Goal: Communication & Community: Answer question/provide support

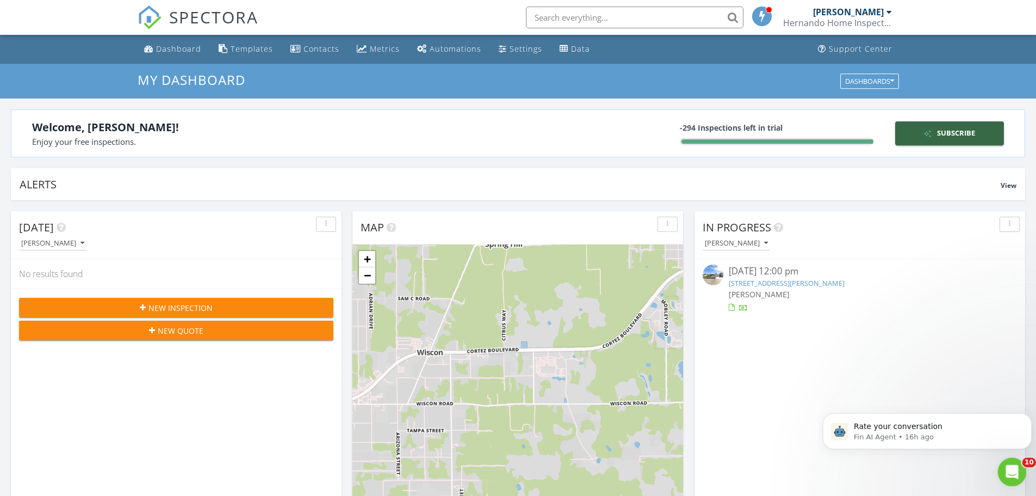
click at [1012, 476] on icon "Open Intercom Messenger" at bounding box center [1011, 470] width 18 height 18
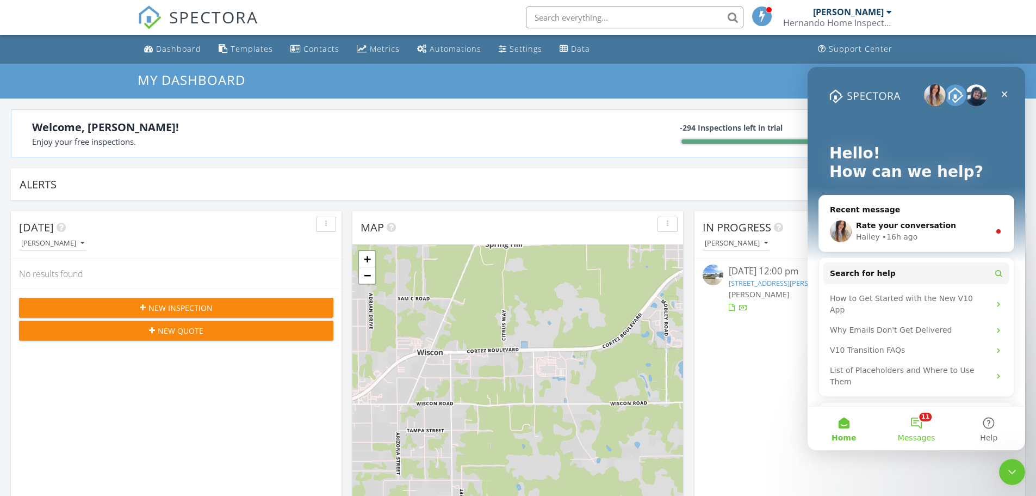
click at [927, 426] on button "11 Messages" at bounding box center [916, 428] width 72 height 44
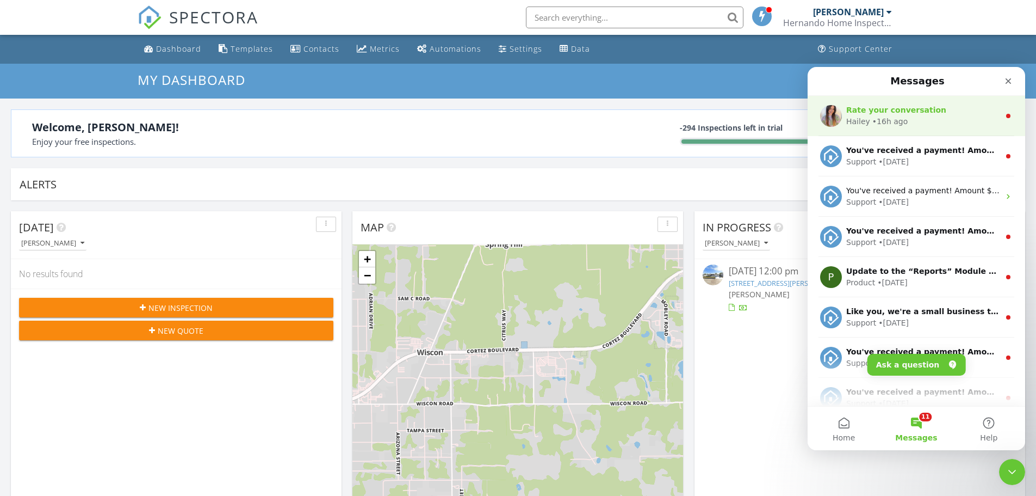
click at [933, 115] on div "Rate your conversation" at bounding box center [922, 109] width 153 height 11
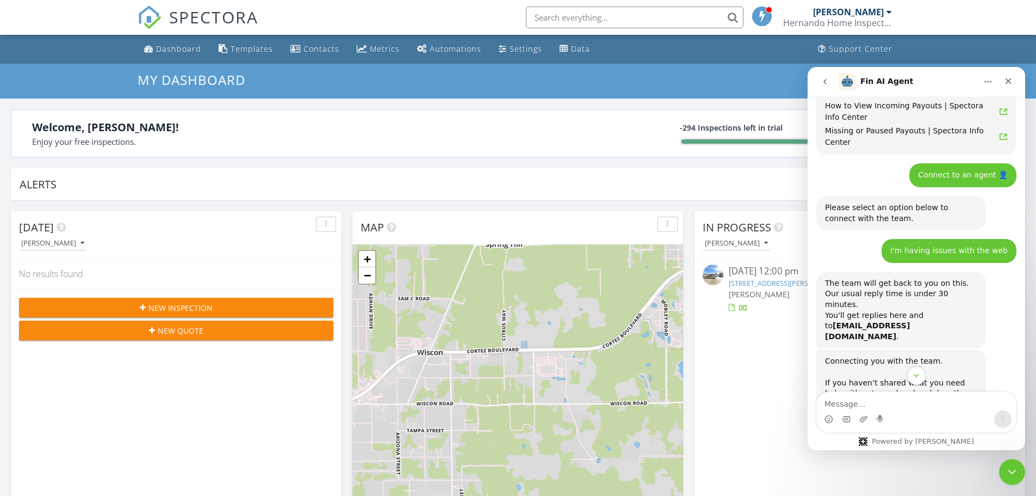
scroll to position [662, 0]
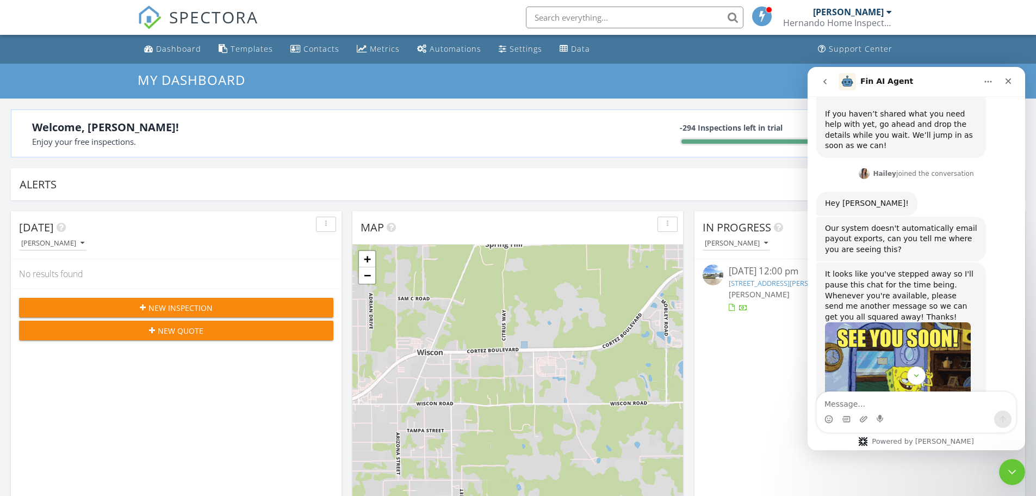
drag, startPoint x: 937, startPoint y: 265, endPoint x: 942, endPoint y: 277, distance: 12.7
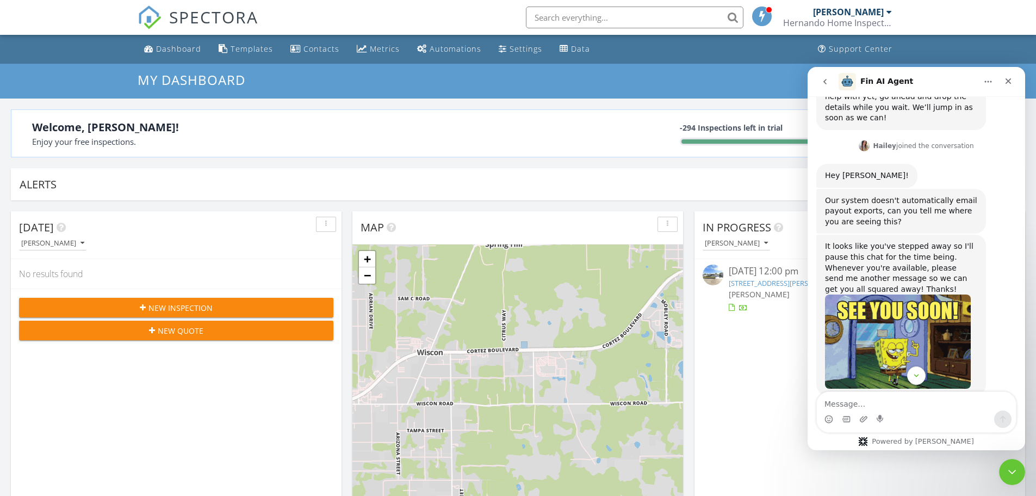
scroll to position [992, 0]
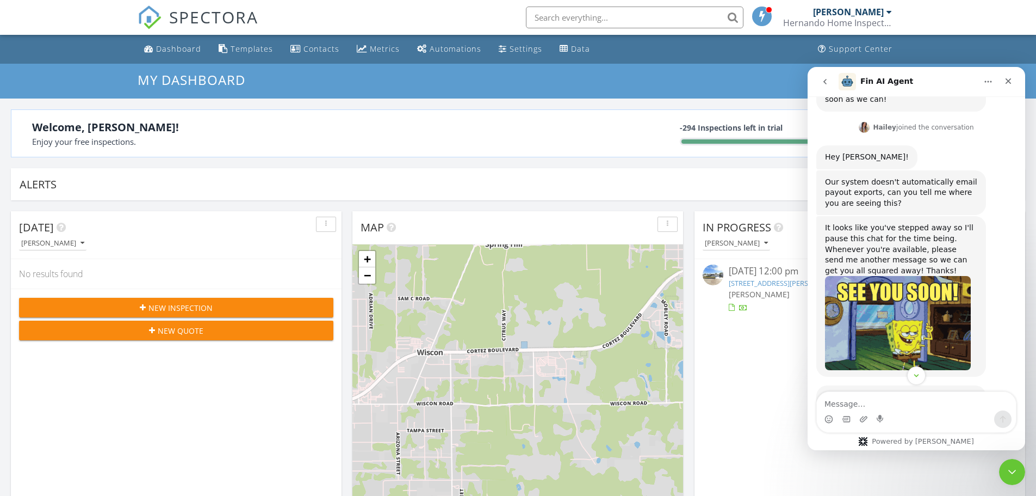
drag, startPoint x: 960, startPoint y: 194, endPoint x: 964, endPoint y: 227, distance: 33.5
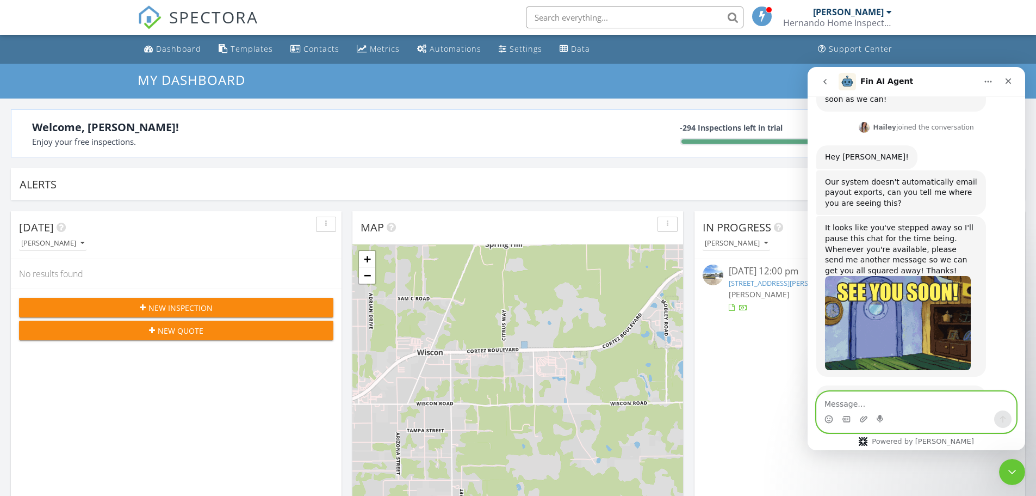
click at [918, 399] on textarea "Message…" at bounding box center [916, 401] width 199 height 18
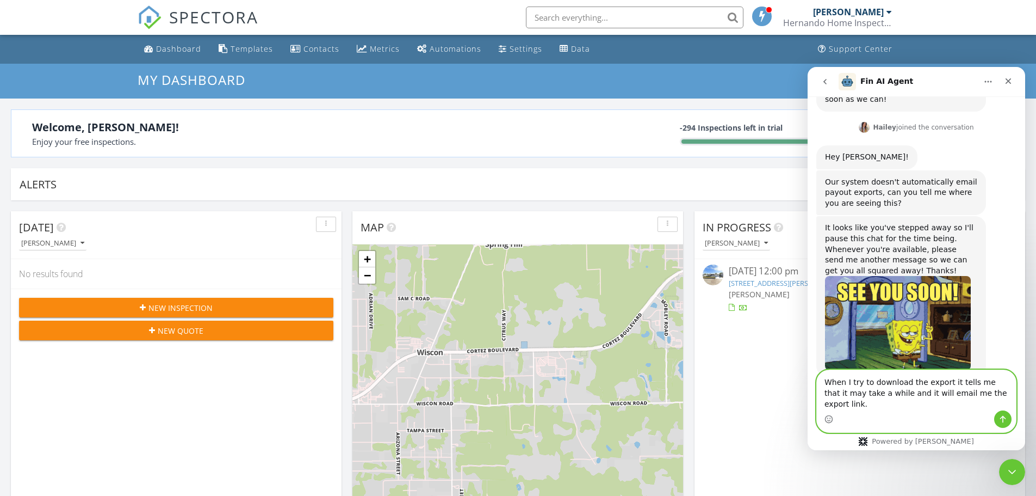
type textarea "When I try to download the export it tells me that it may take a while and it w…"
click at [1000, 419] on icon "Send a message…" at bounding box center [1003, 419] width 9 height 9
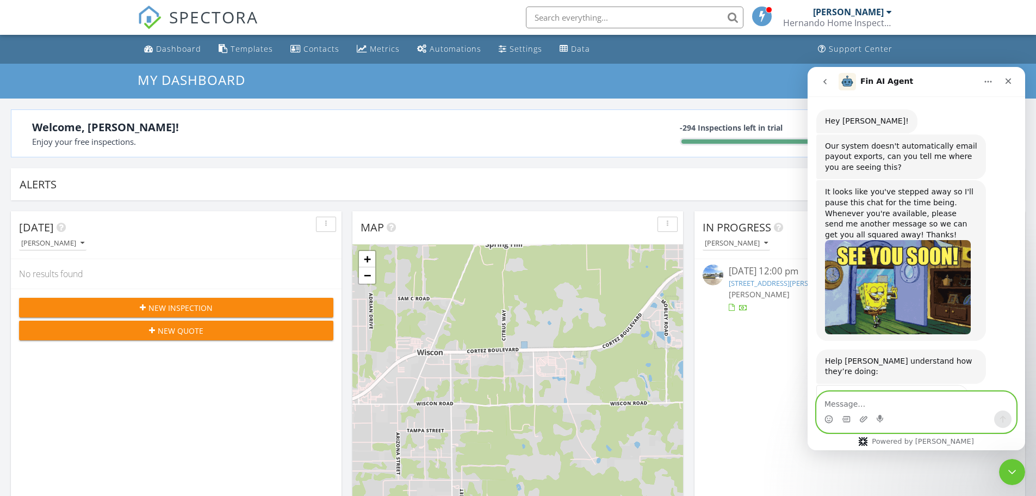
scroll to position [1074, 0]
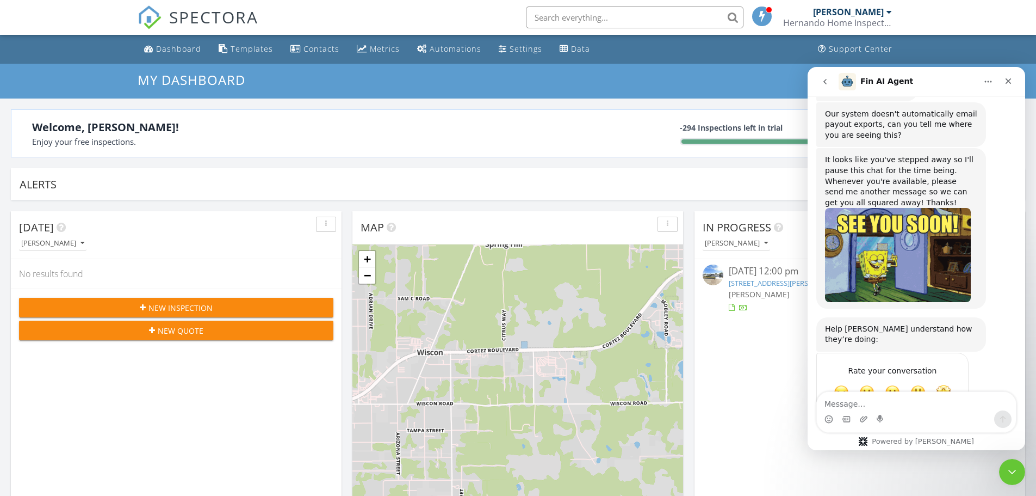
click at [753, 351] on div "In Progress Eugene Trotter 08/23/25 12:00 pm 5128 Billings Dr, Holiday, FL 3469…" at bounding box center [860, 369] width 331 height 316
click at [1014, 77] on div "Close" at bounding box center [1009, 81] width 20 height 20
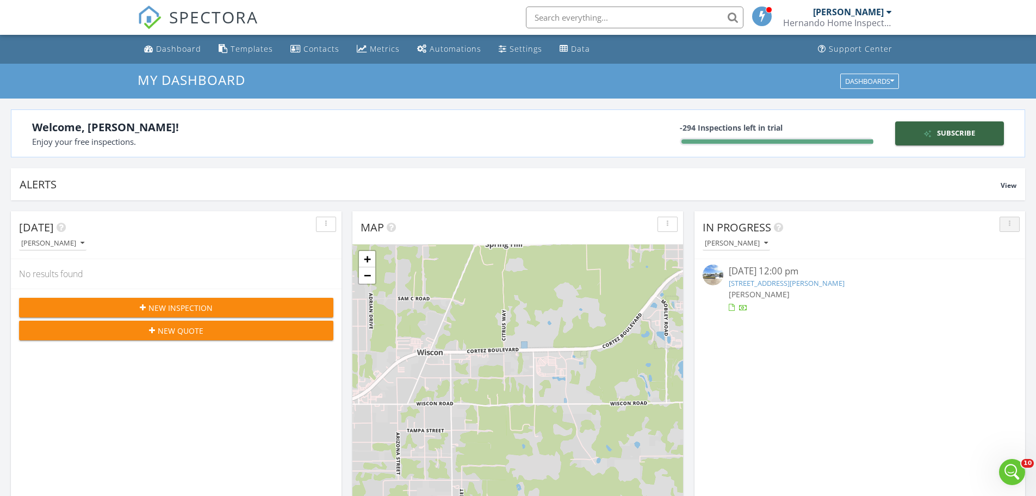
click at [1010, 218] on button "button" at bounding box center [1010, 223] width 20 height 15
click at [754, 279] on link "5128 Billings Dr, Holiday, FL 34690" at bounding box center [787, 283] width 116 height 10
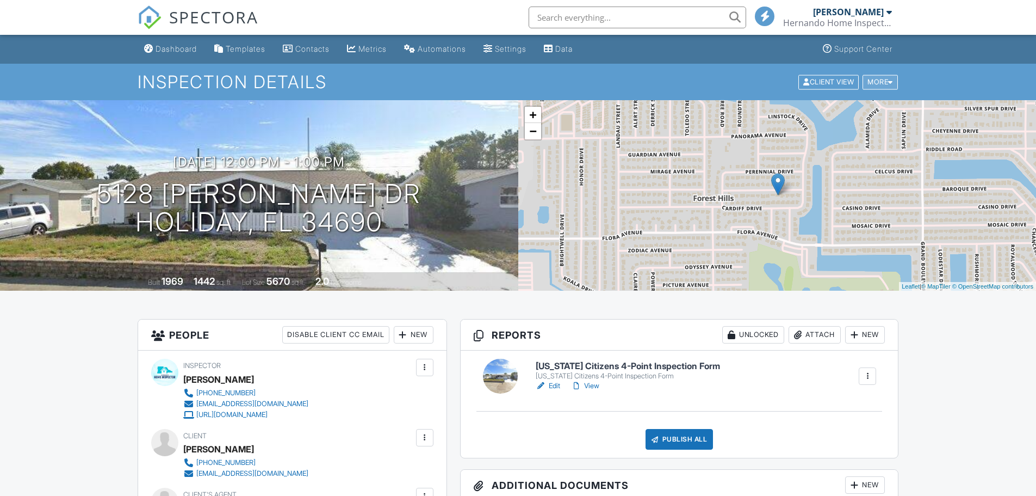
click at [879, 81] on div "More" at bounding box center [880, 82] width 35 height 15
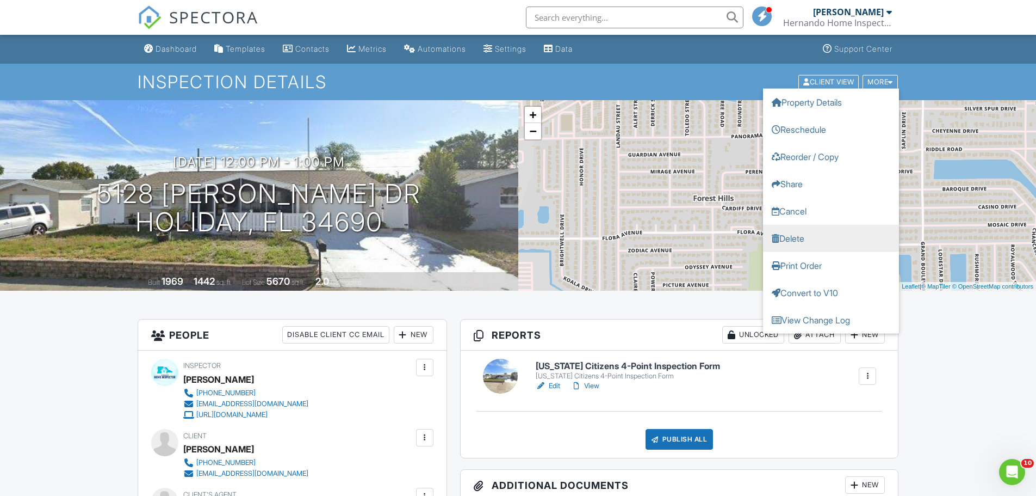
click at [816, 237] on link "Delete" at bounding box center [831, 237] width 136 height 27
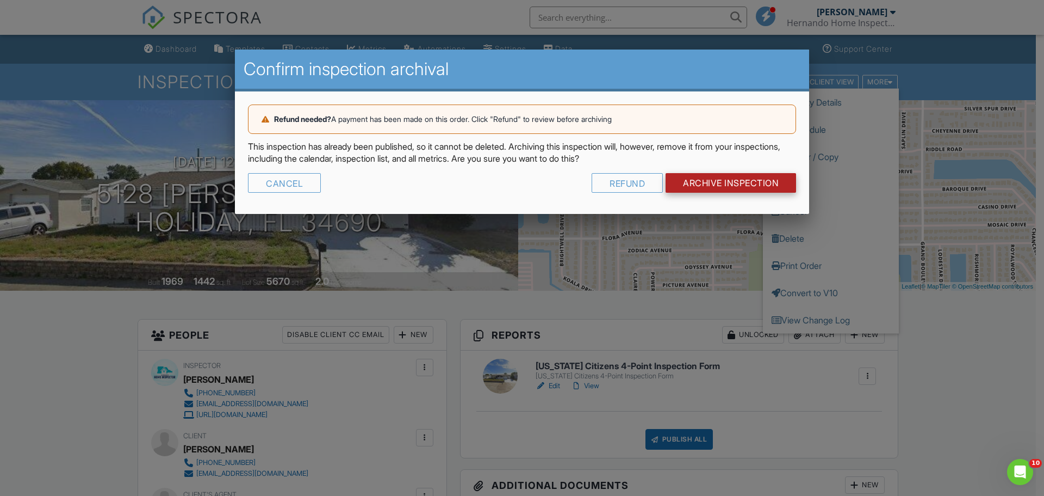
click at [706, 187] on input "Archive Inspection" at bounding box center [731, 183] width 131 height 20
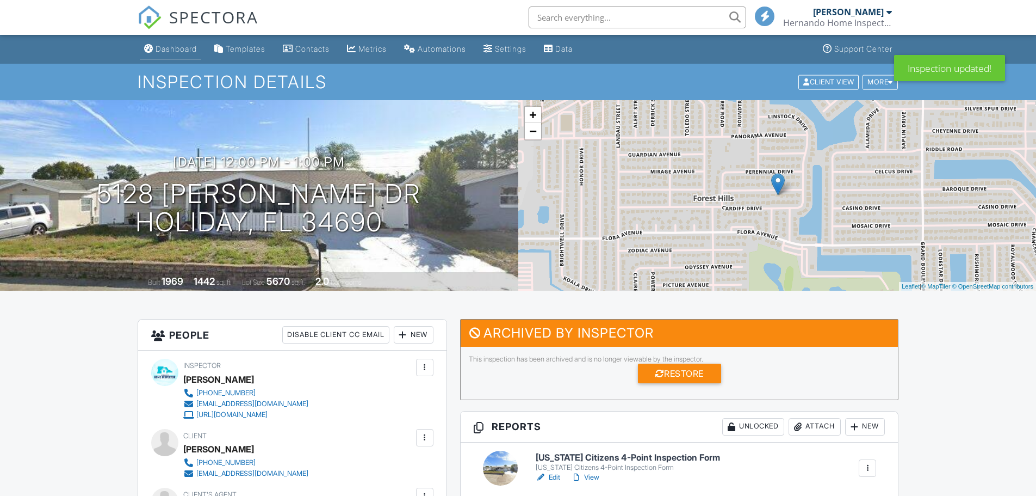
click at [180, 53] on link "Dashboard" at bounding box center [170, 49] width 61 height 20
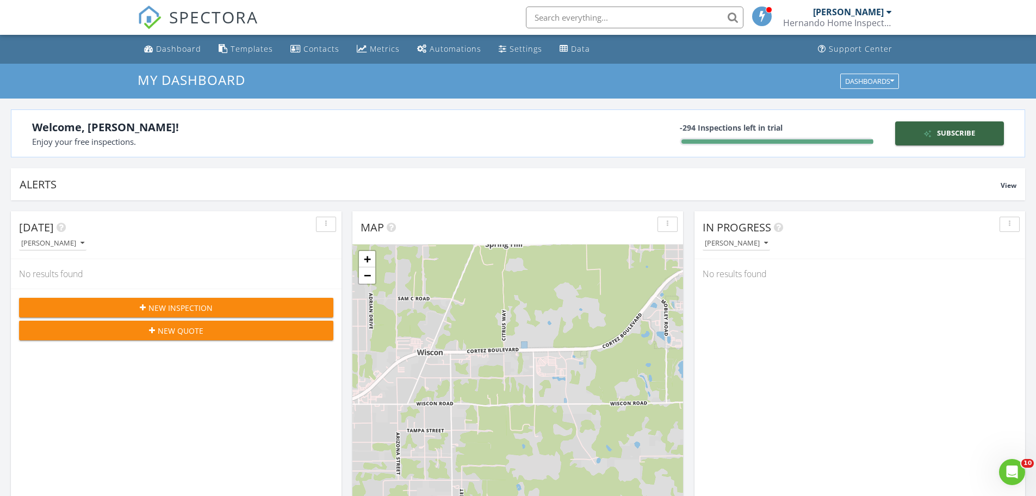
click at [858, 69] on div "My Dashboard Dashboards" at bounding box center [518, 81] width 1036 height 35
click at [862, 81] on div "Dashboards" at bounding box center [869, 81] width 49 height 8
click at [879, 112] on span "My Dashboard" at bounding box center [875, 106] width 60 height 12
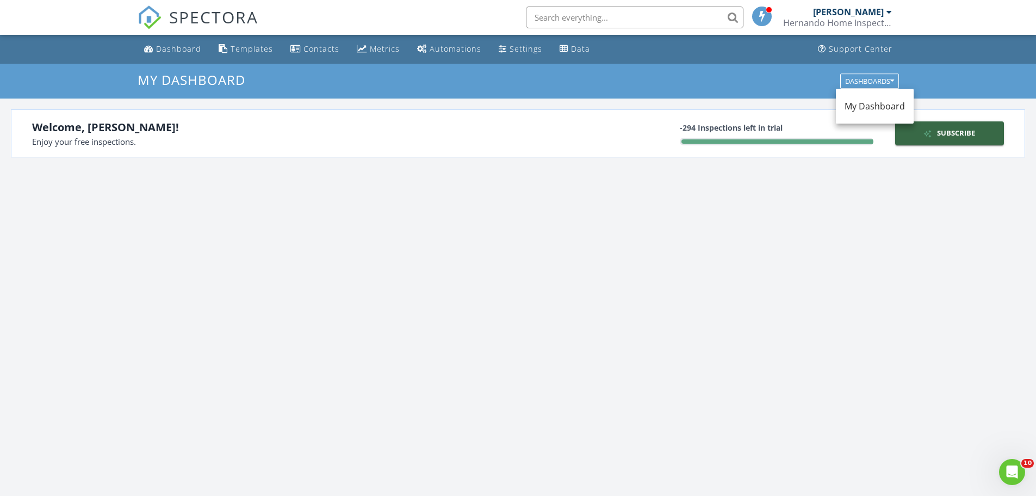
scroll to position [1007, 1053]
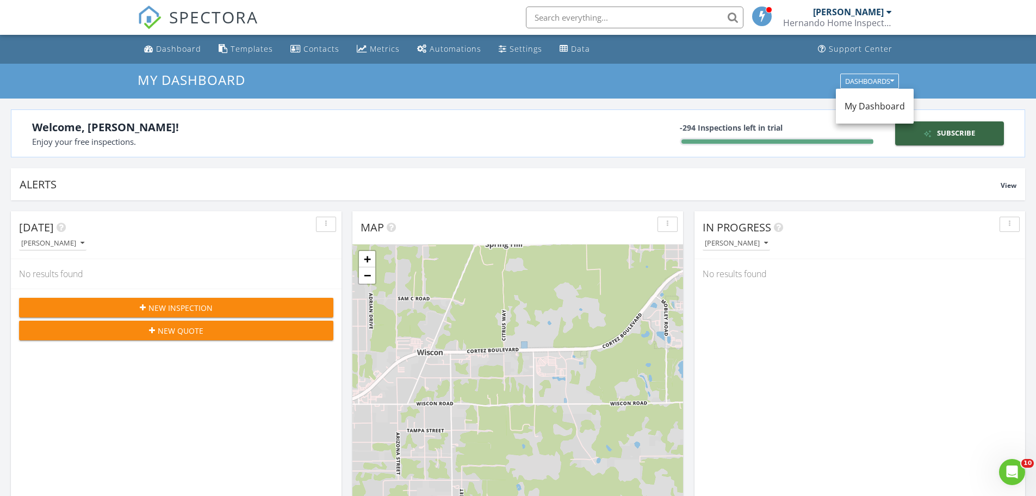
click at [862, 108] on span "My Dashboard" at bounding box center [875, 106] width 60 height 12
click at [868, 42] on link "Support Center" at bounding box center [855, 49] width 83 height 20
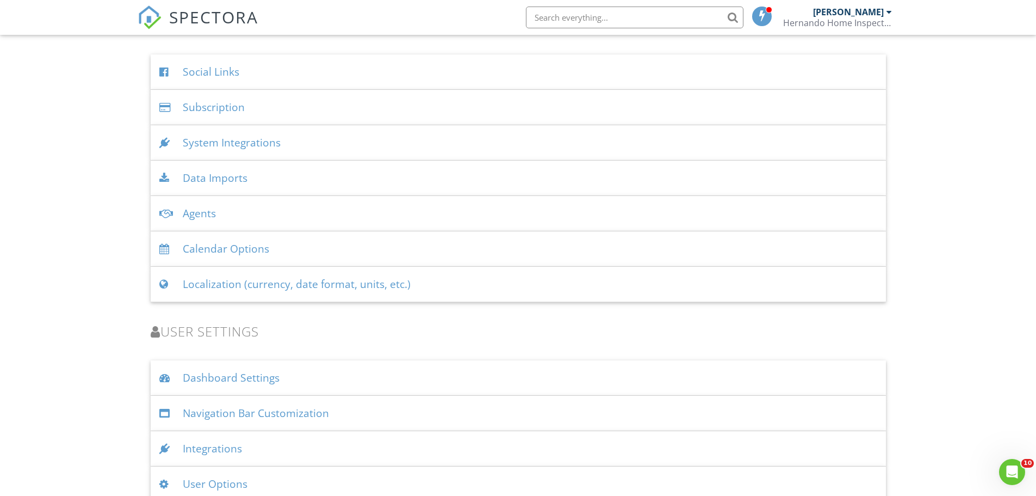
scroll to position [1352, 0]
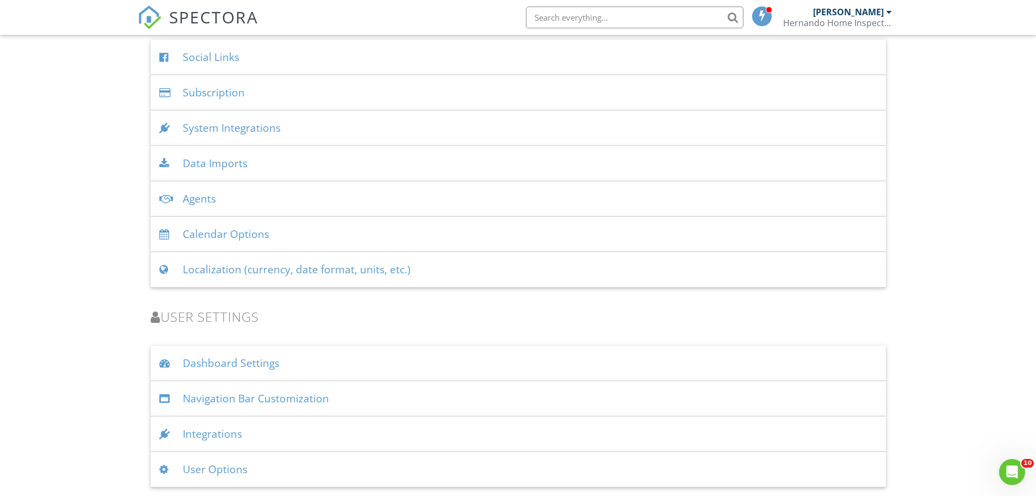
click at [213, 366] on div "Dashboard Settings" at bounding box center [518, 362] width 735 height 35
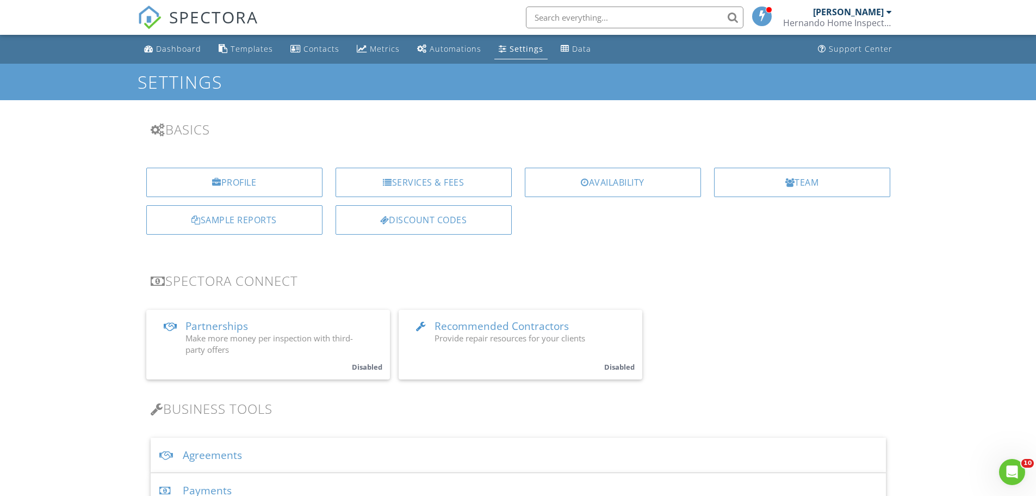
drag, startPoint x: 117, startPoint y: 354, endPoint x: 98, endPoint y: 306, distance: 51.8
click at [883, 9] on div "[PERSON_NAME]" at bounding box center [848, 12] width 71 height 11
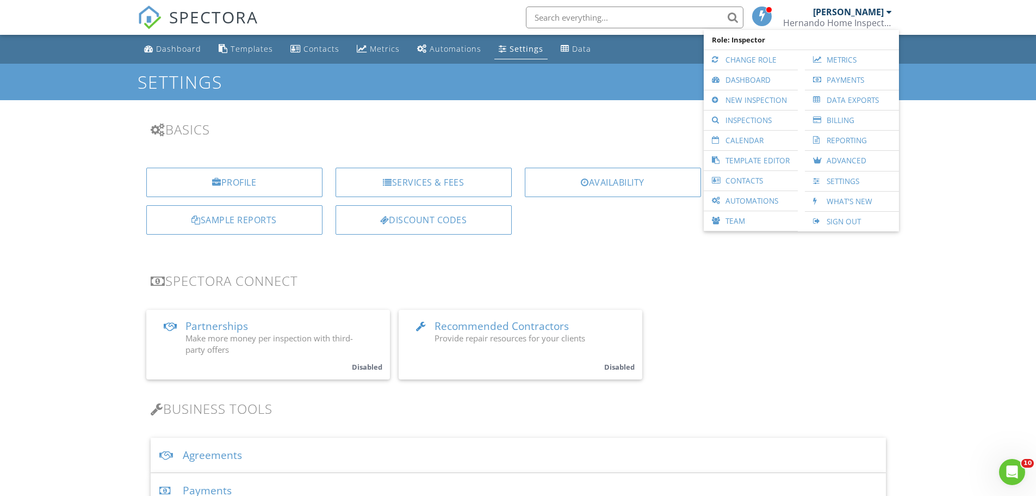
click at [868, 18] on div "Hernando Home Inspector" at bounding box center [837, 22] width 109 height 11
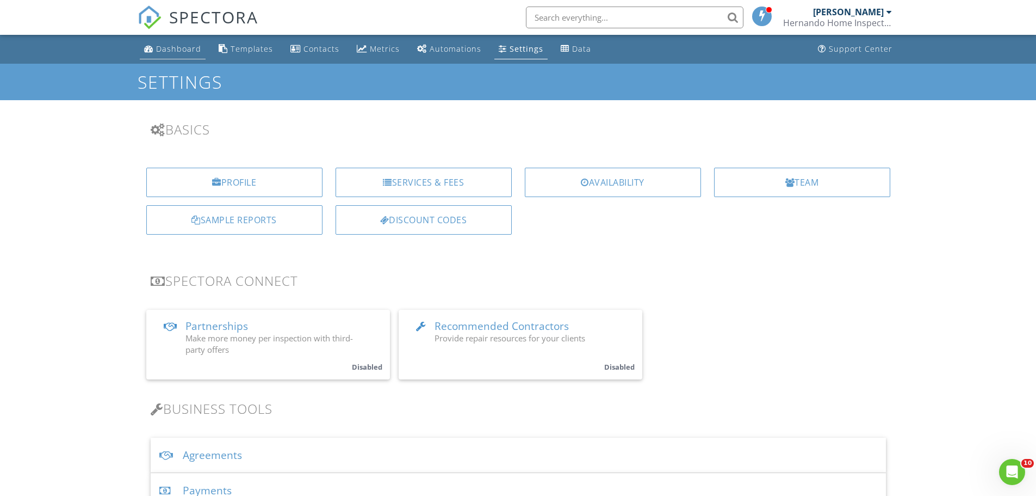
click at [184, 47] on div "Dashboard" at bounding box center [178, 49] width 45 height 10
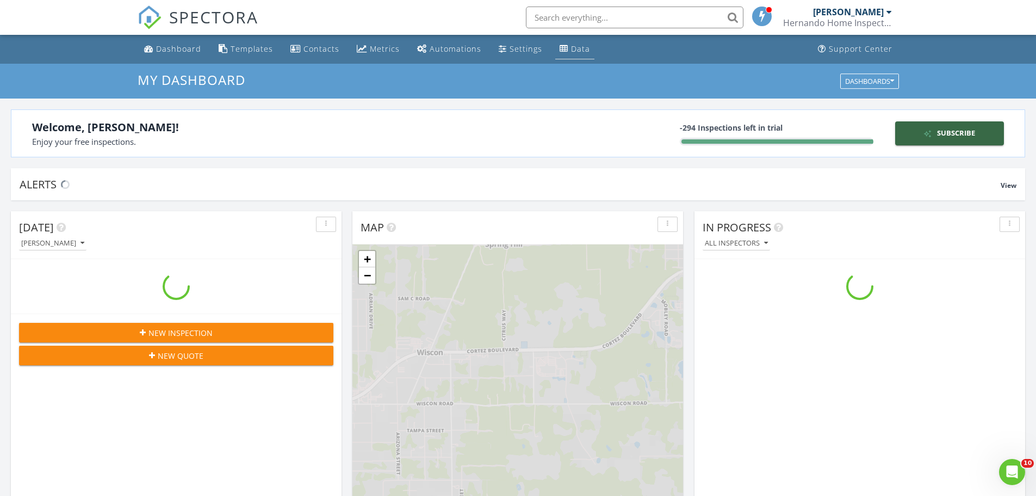
scroll to position [1007, 1053]
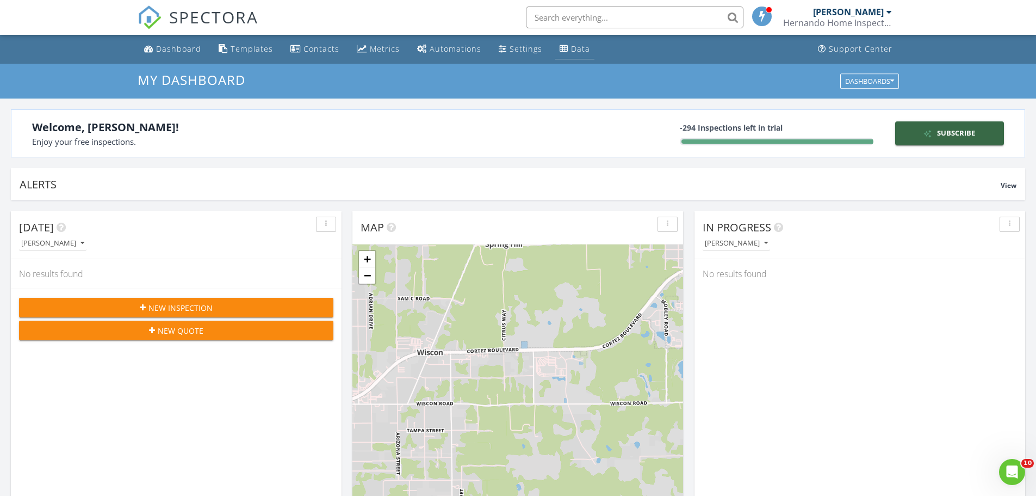
click at [560, 51] on div "Data" at bounding box center [564, 48] width 9 height 9
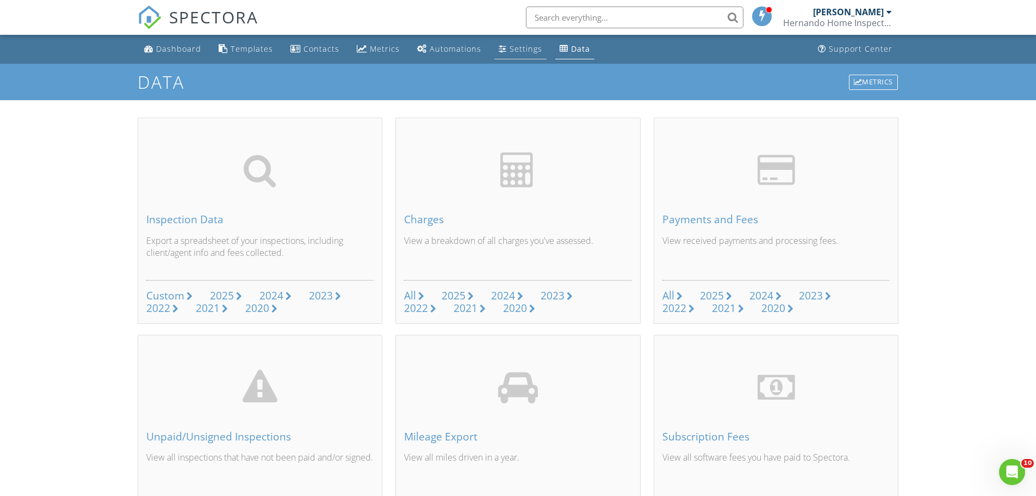
click at [519, 52] on div "Settings" at bounding box center [526, 49] width 33 height 10
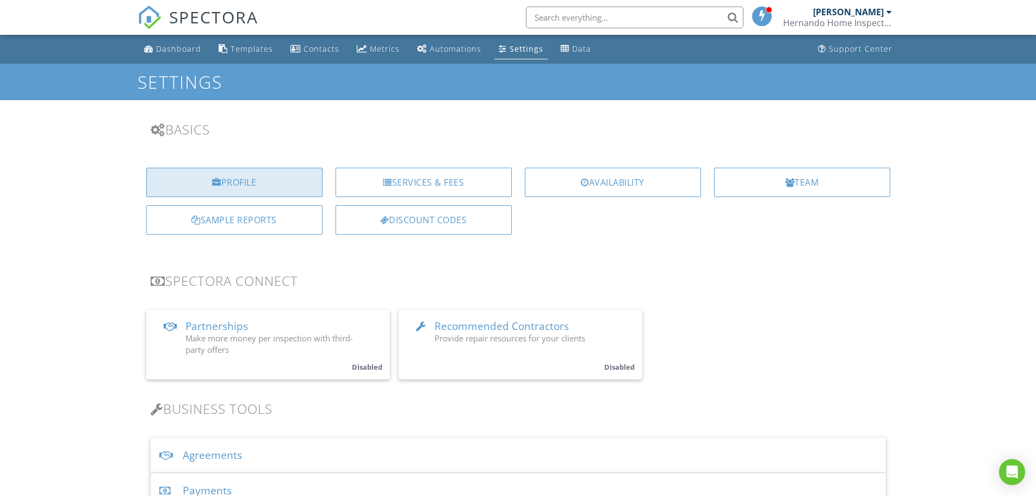
click at [258, 180] on div "Profile" at bounding box center [234, 182] width 176 height 29
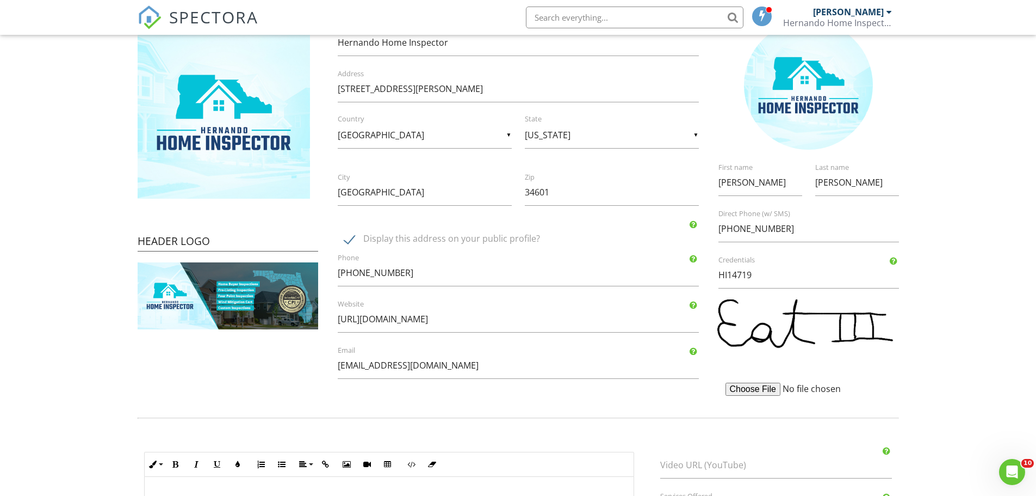
scroll to position [163, 0]
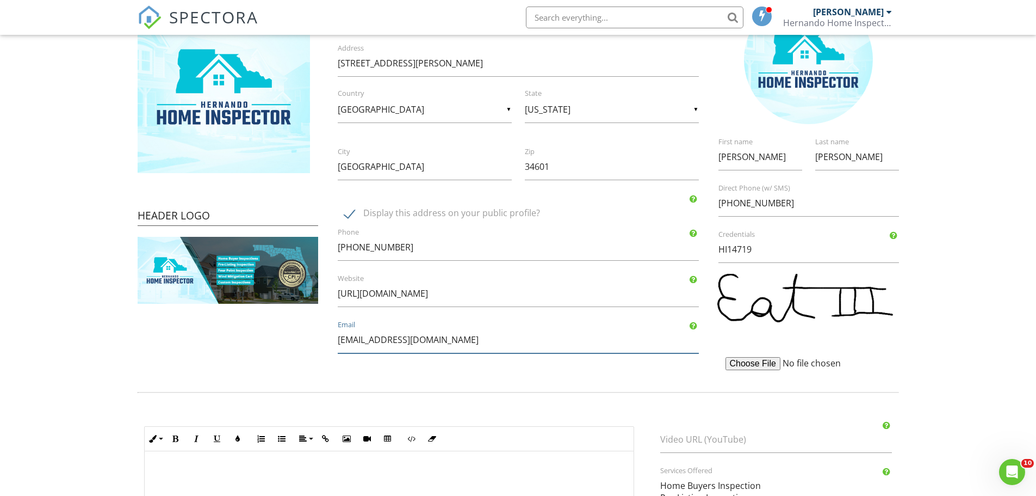
click at [523, 340] on input "[EMAIL_ADDRESS][DOMAIN_NAME]" at bounding box center [518, 339] width 361 height 27
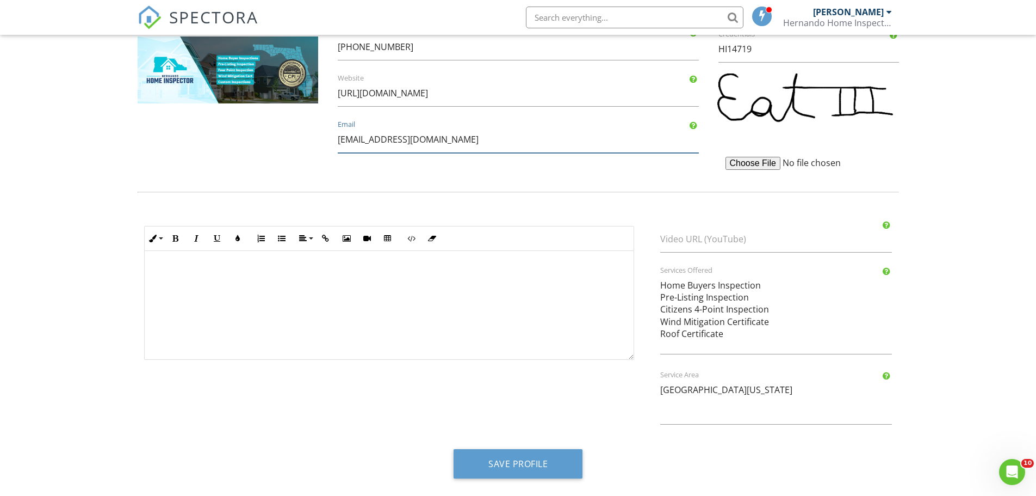
scroll to position [365, 0]
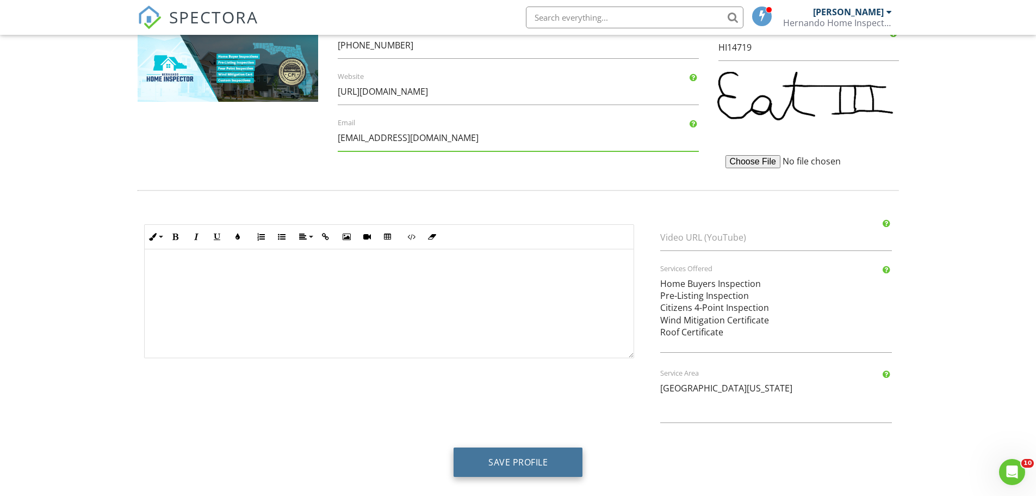
click at [533, 465] on button "Save Profile" at bounding box center [518, 461] width 129 height 29
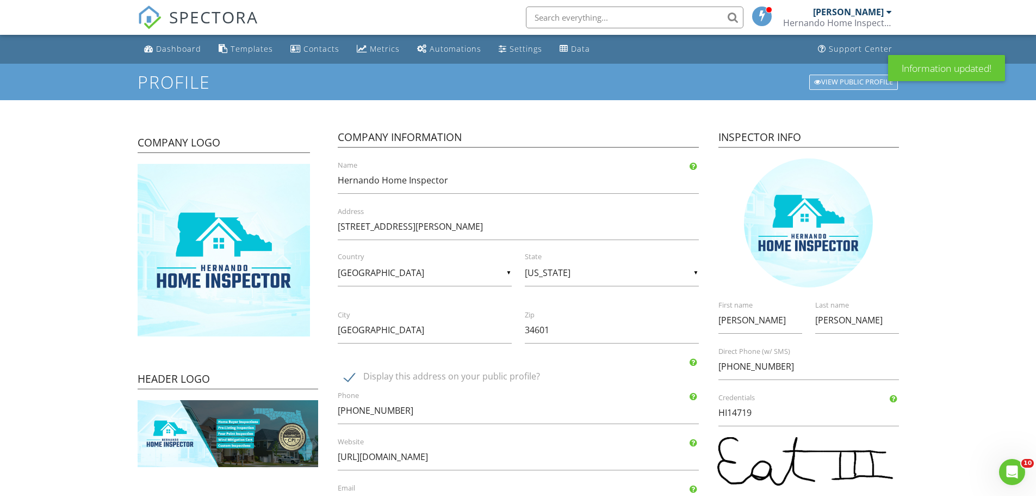
click at [844, 88] on div "View Public Profile" at bounding box center [853, 82] width 89 height 15
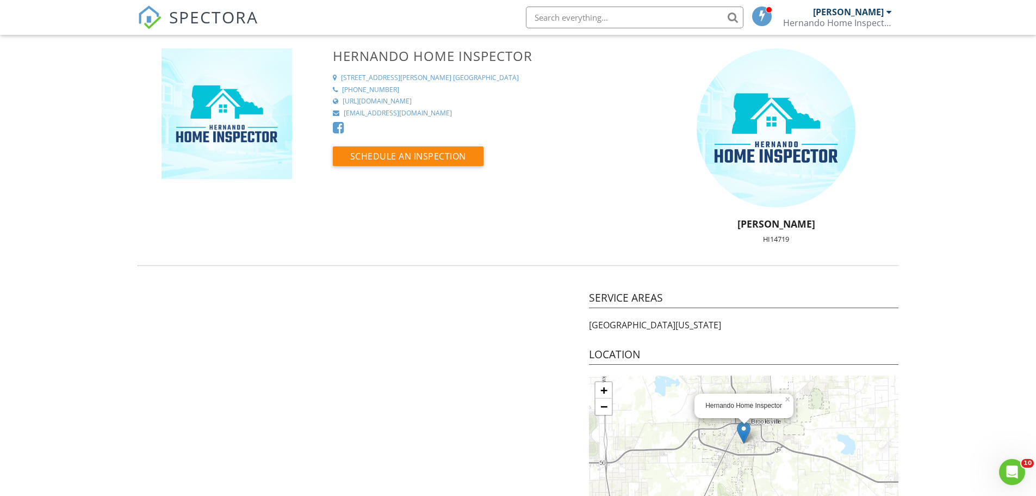
click at [865, 12] on div "[PERSON_NAME]" at bounding box center [848, 12] width 71 height 11
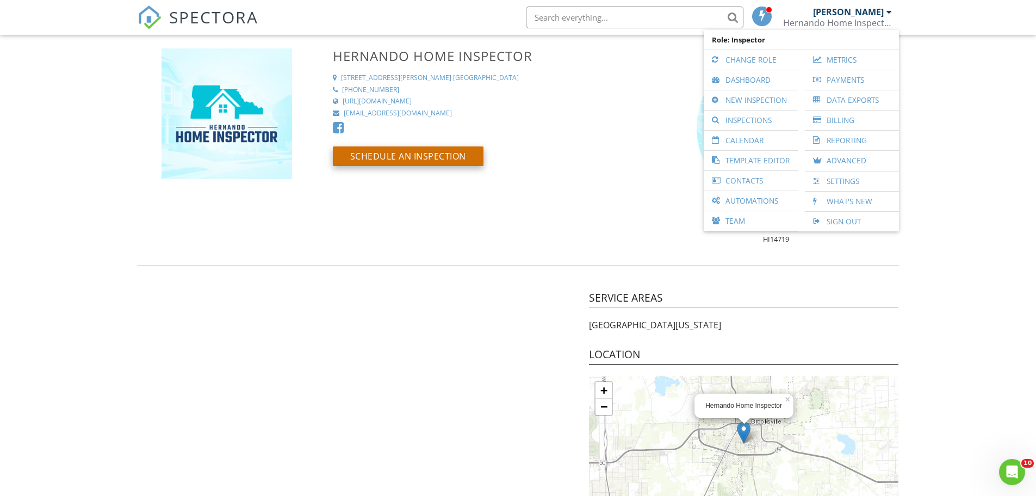
click at [475, 157] on button "Schedule an Inspection" at bounding box center [408, 156] width 151 height 20
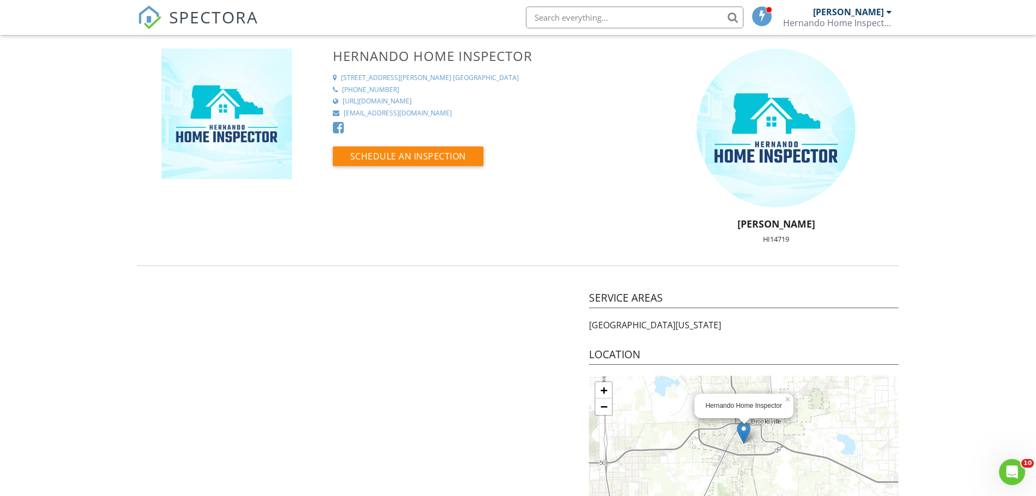
click at [877, 12] on div "[PERSON_NAME]" at bounding box center [848, 12] width 71 height 11
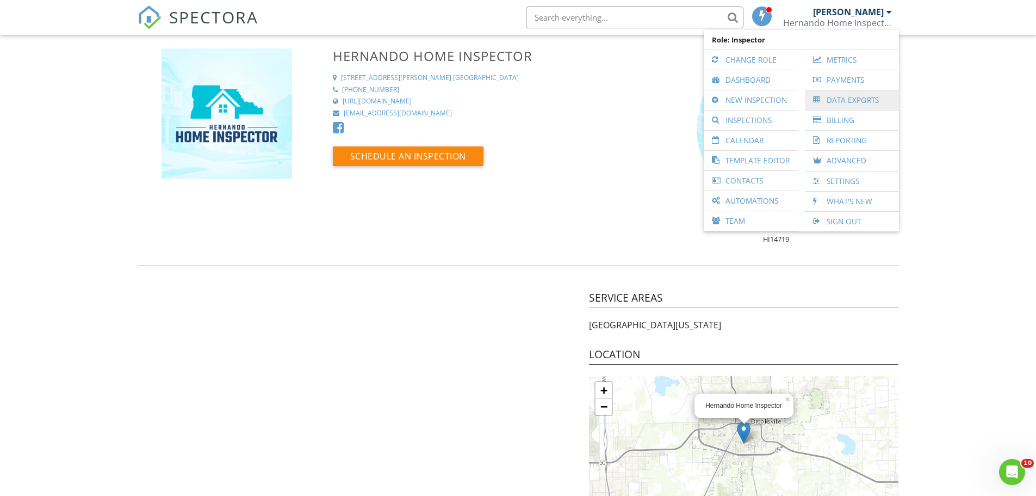
click at [862, 101] on link "Data Exports" at bounding box center [852, 100] width 83 height 20
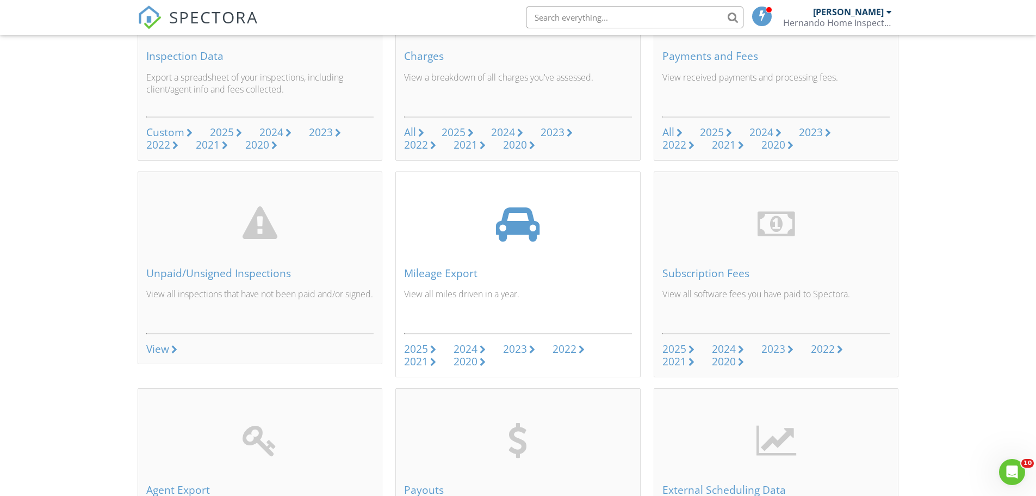
scroll to position [320, 0]
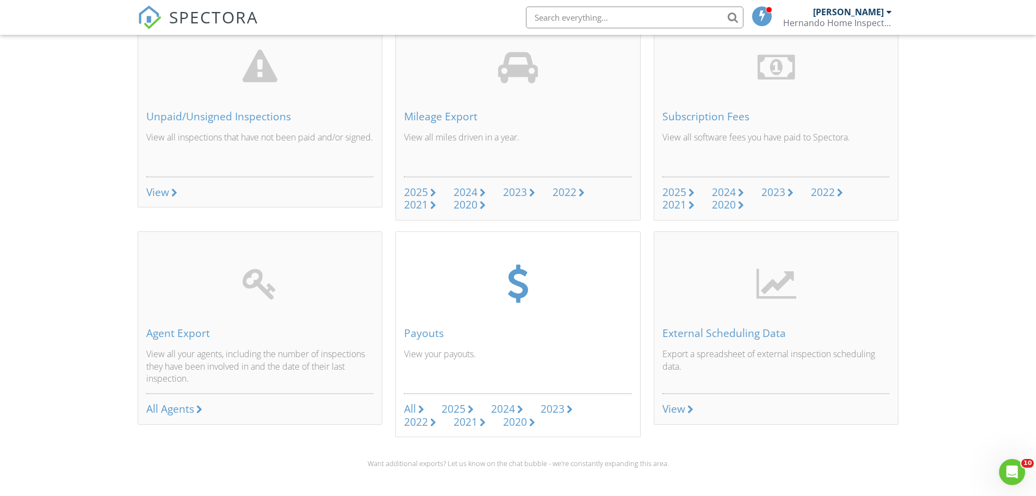
click at [448, 409] on div "2025" at bounding box center [454, 408] width 24 height 15
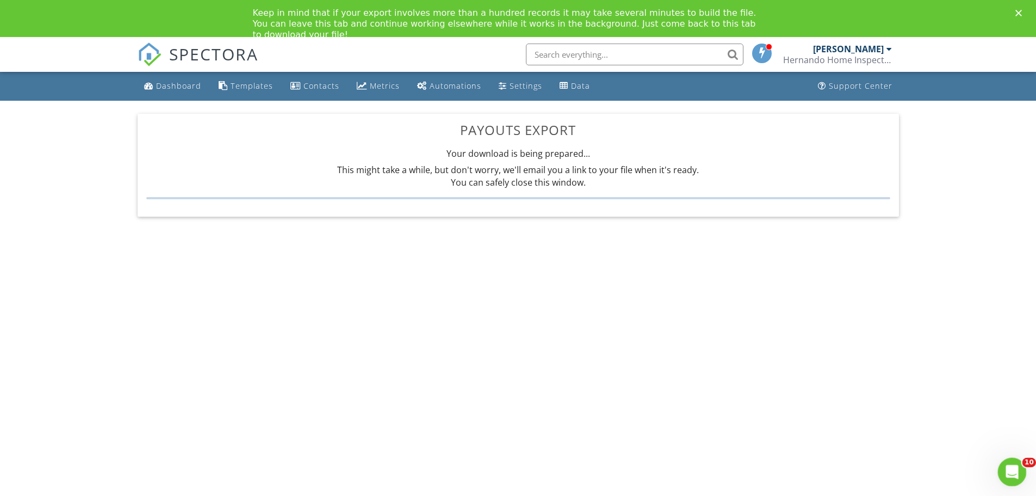
click at [1004, 465] on div "Open Intercom Messenger" at bounding box center [1011, 470] width 36 height 36
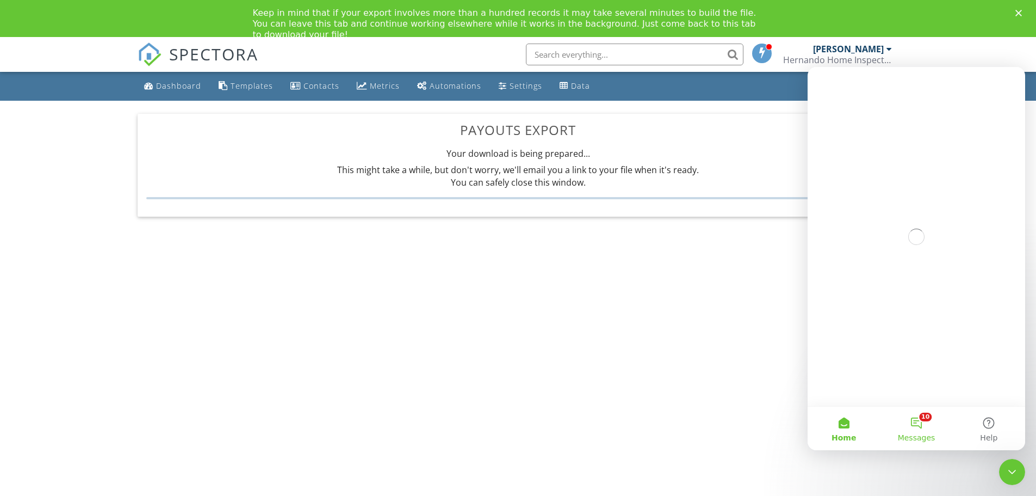
click at [920, 429] on button "10 Messages" at bounding box center [916, 428] width 72 height 44
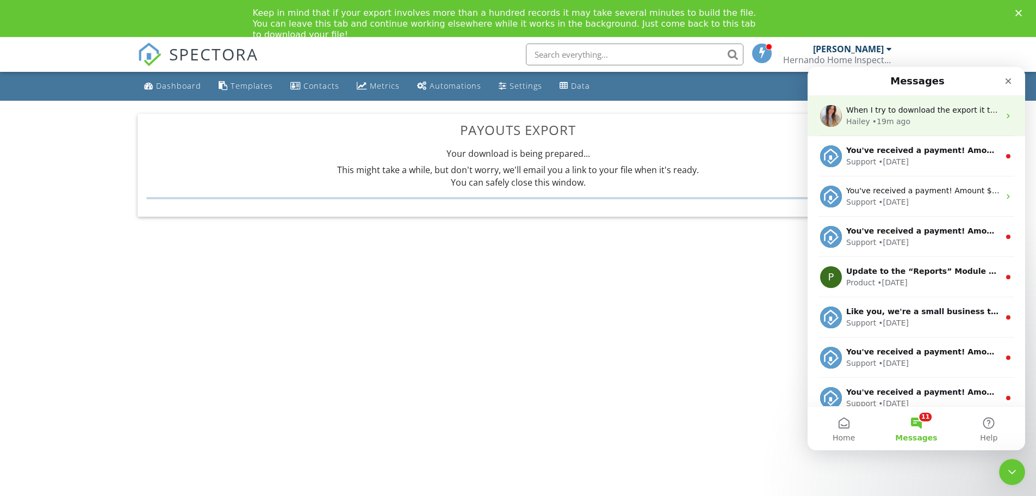
click at [927, 108] on span "When I try to download the export it tells me that it may take a while and it w…" at bounding box center [1046, 110] width 401 height 9
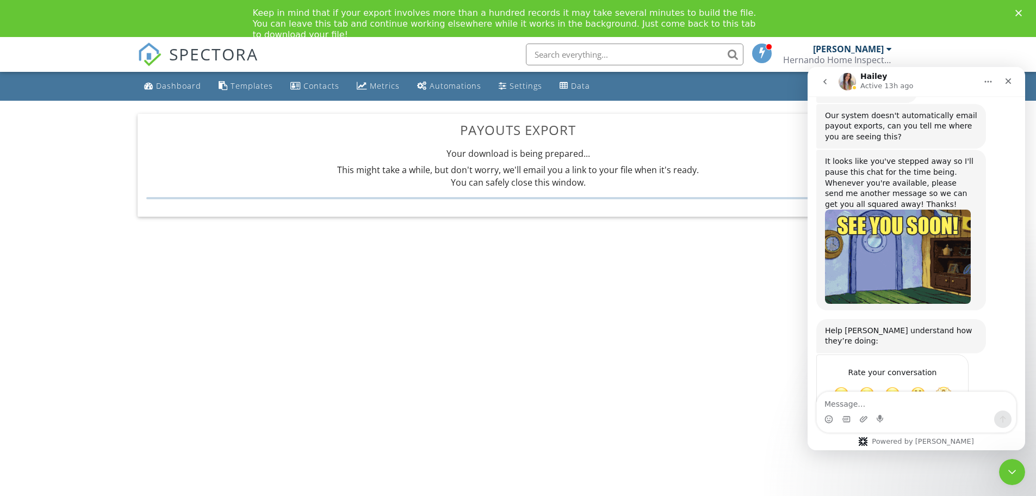
click at [902, 405] on textarea "Message…" at bounding box center [916, 401] width 199 height 18
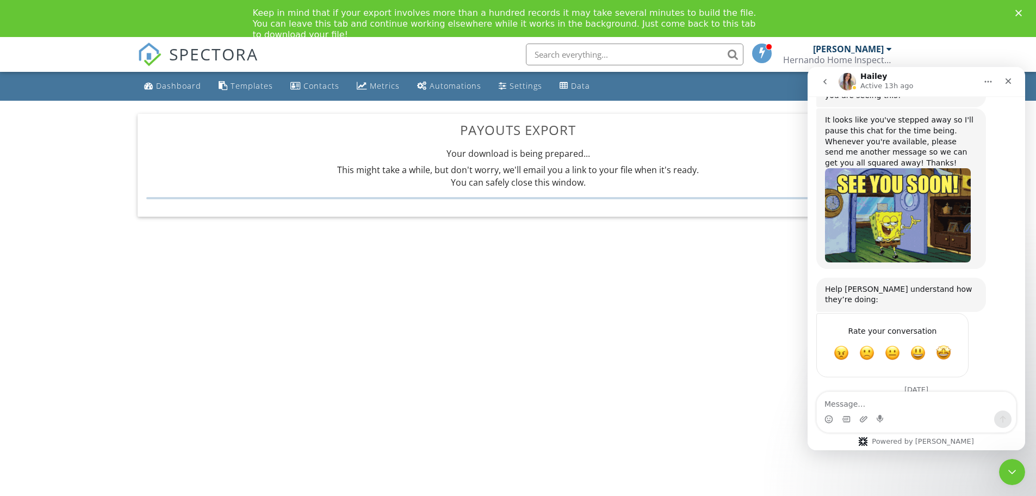
scroll to position [1124, 0]
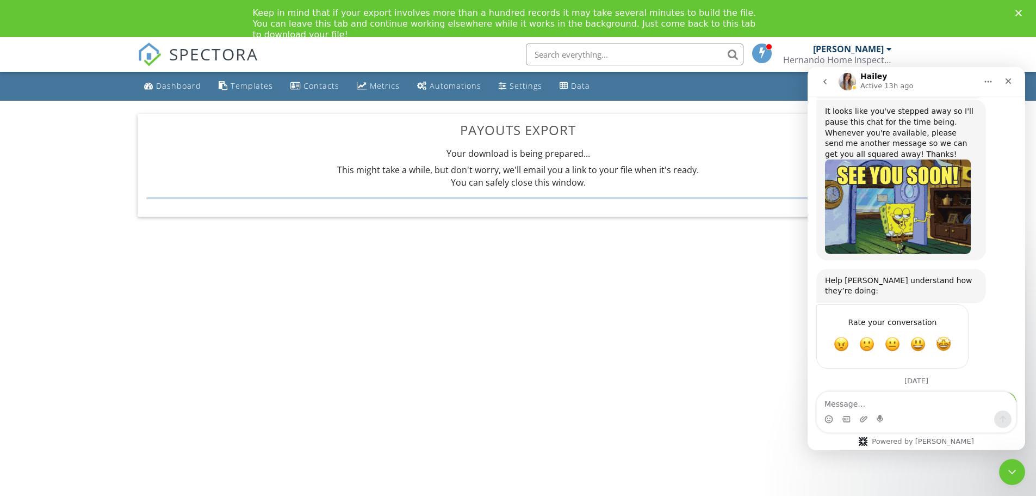
click at [945, 444] on img "Eugene says…" at bounding box center [935, 462] width 146 height 36
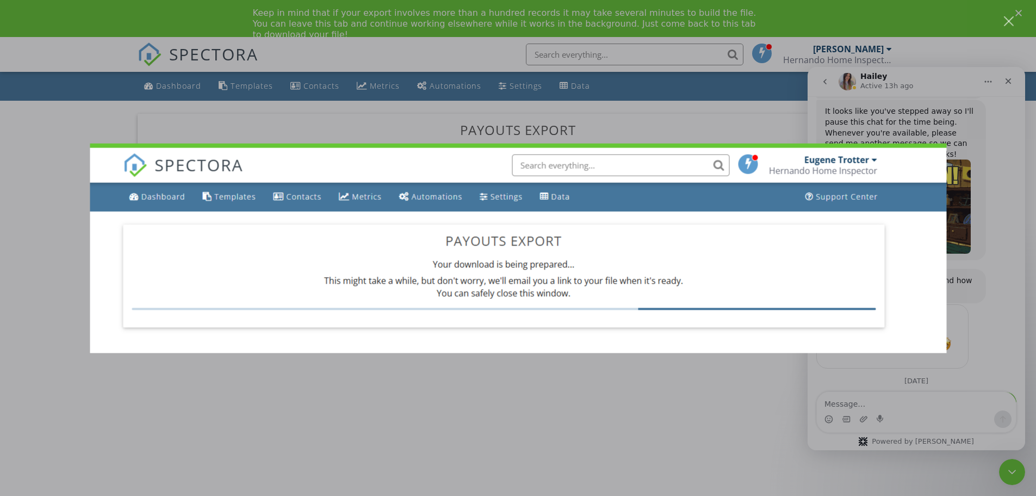
scroll to position [0, 0]
click at [718, 403] on div "Intercom messenger" at bounding box center [518, 248] width 1036 height 496
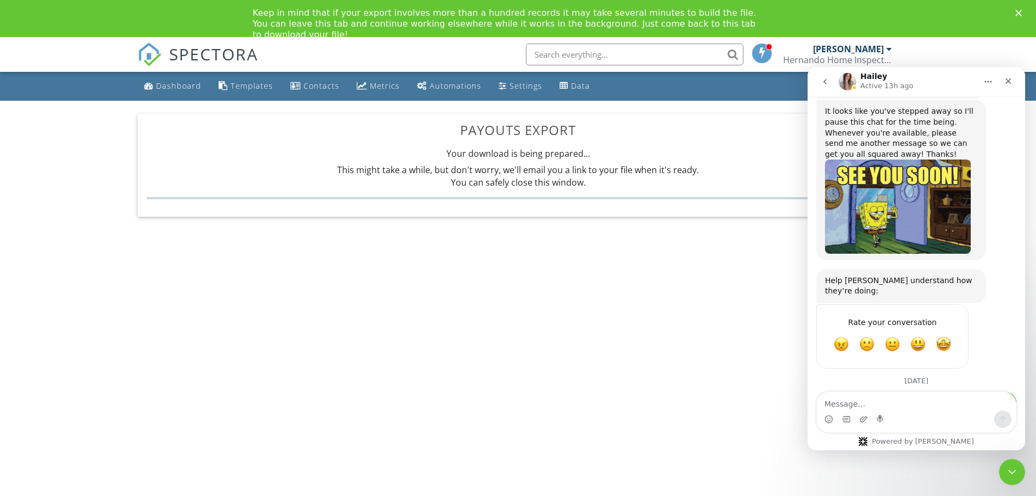
click at [671, 279] on body "SPECTORA Eugene Trotter Hernando Home Inspector Role: Inspector Change Role Das…" at bounding box center [518, 280] width 1036 height 487
click at [1011, 81] on icon "Close" at bounding box center [1008, 81] width 9 height 9
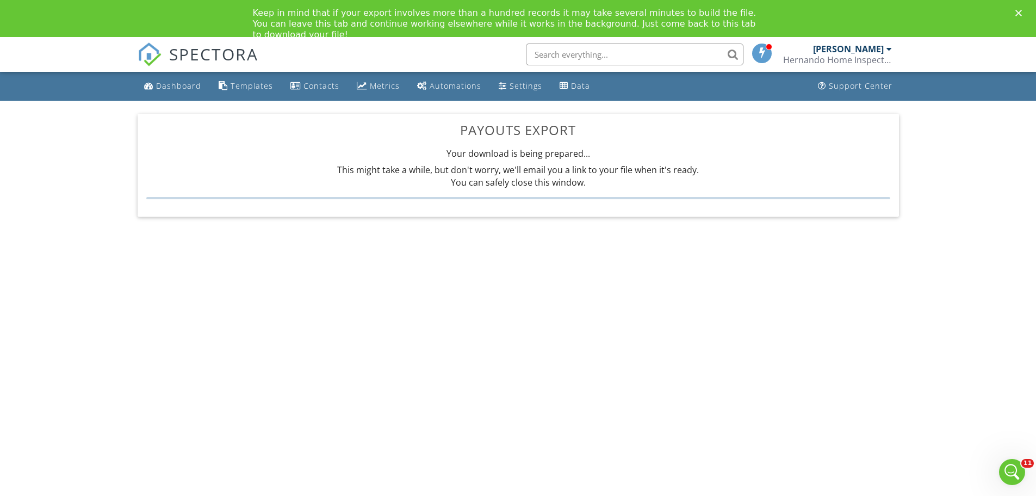
scroll to position [1124, 0]
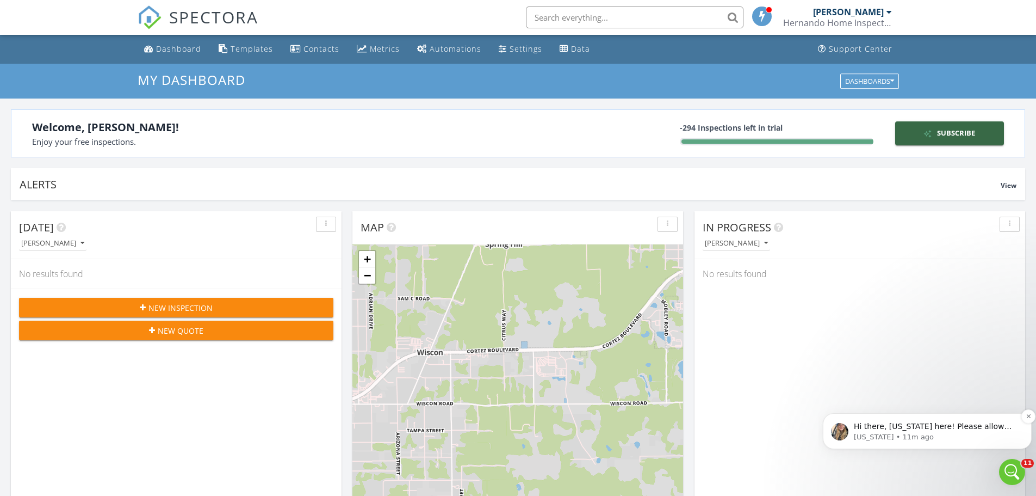
click at [940, 436] on p "[US_STATE] • 11m ago" at bounding box center [936, 437] width 164 height 10
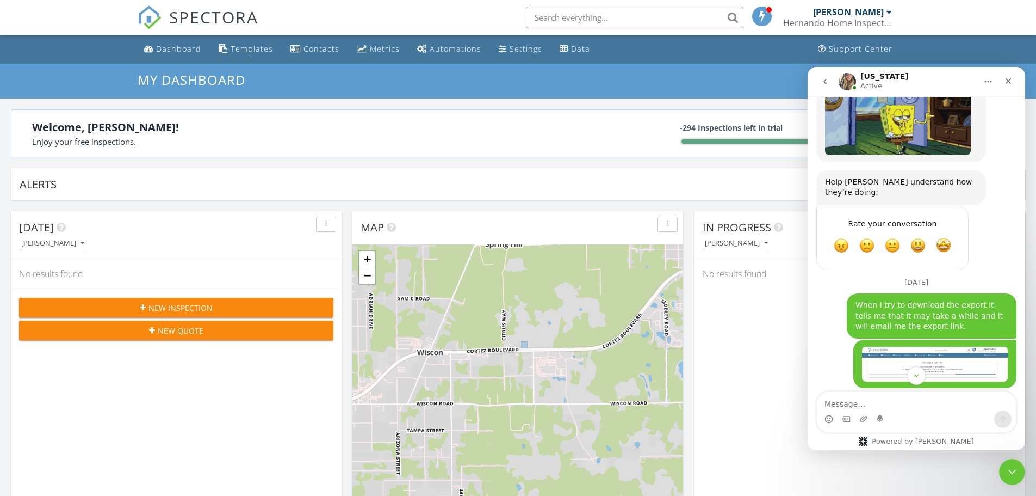
scroll to position [1221, 0]
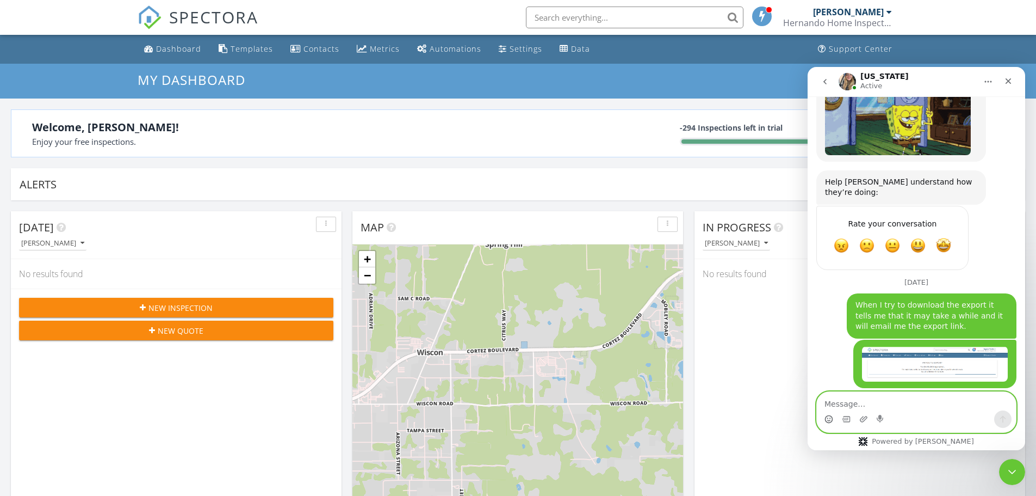
click at [831, 418] on icon "Emoji picker" at bounding box center [829, 419] width 9 height 9
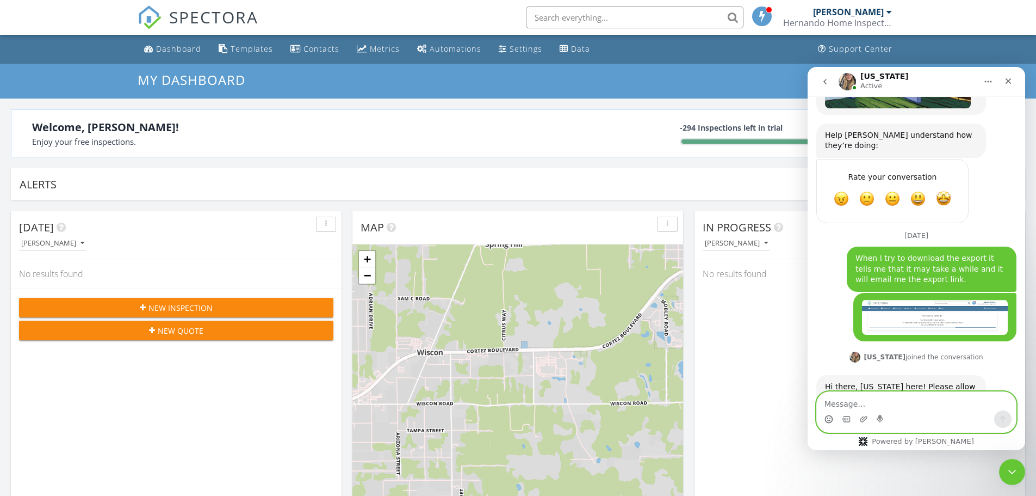
scroll to position [1284, 0]
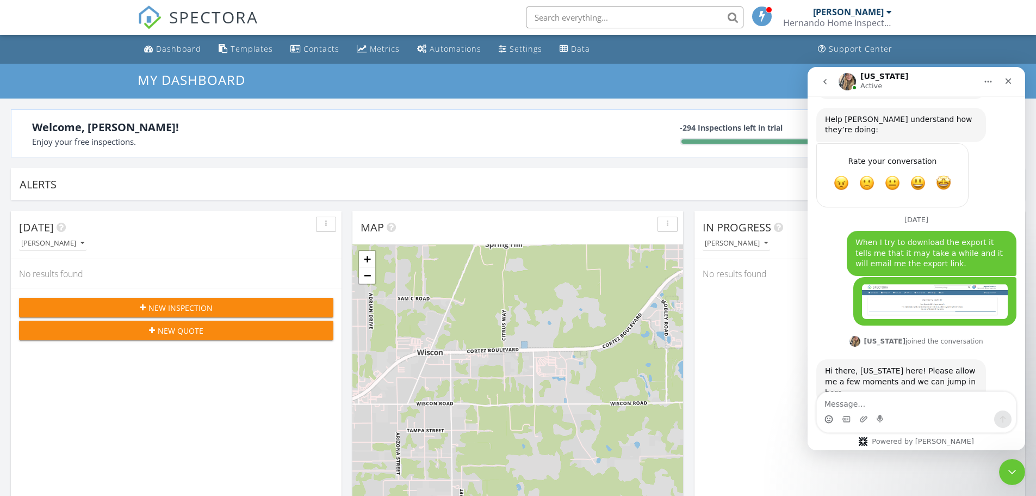
click at [753, 331] on div "In Progress [PERSON_NAME] No results found" at bounding box center [860, 369] width 331 height 316
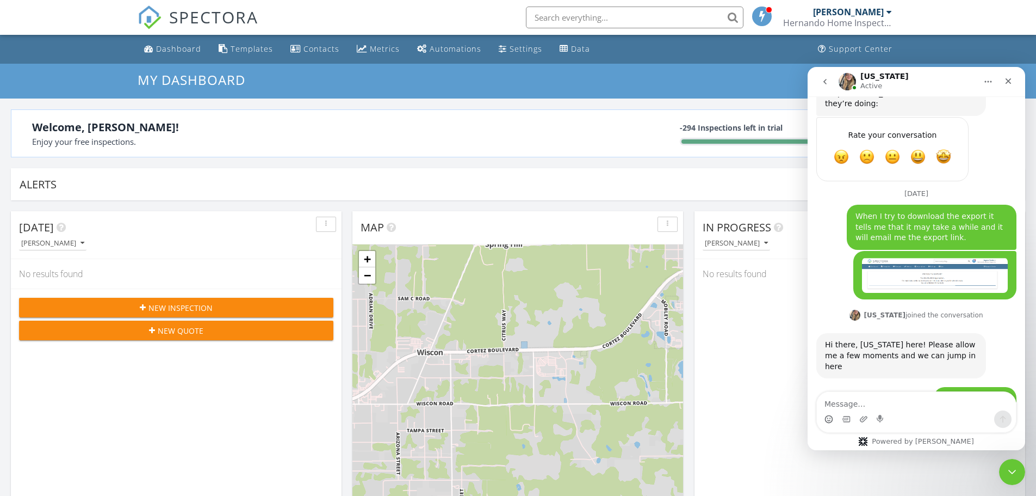
scroll to position [1338, 0]
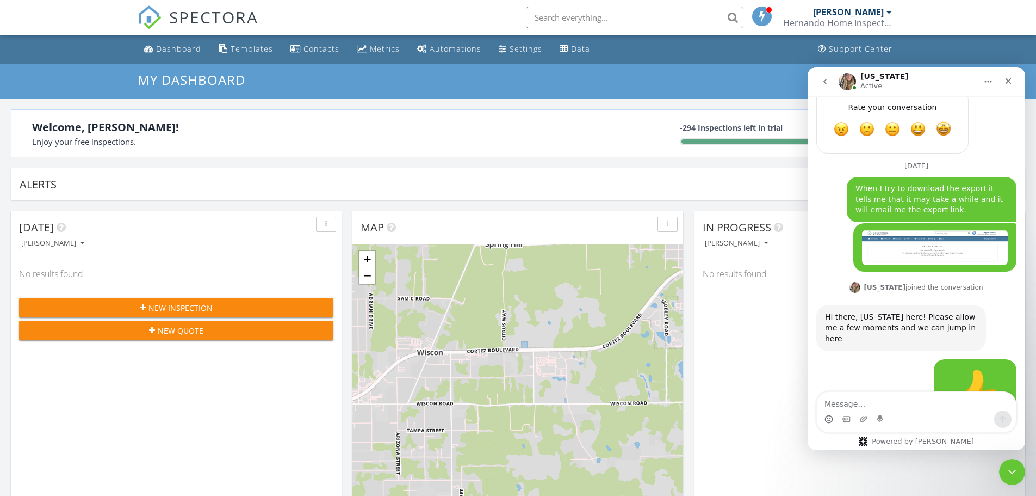
click at [829, 422] on icon "Emoji picker" at bounding box center [829, 419] width 9 height 9
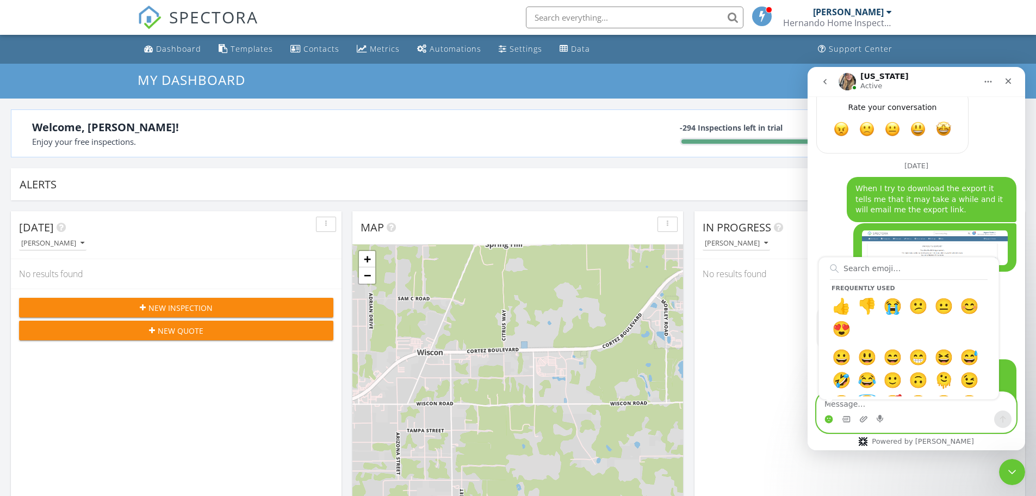
click at [870, 407] on textarea "Message…" at bounding box center [916, 401] width 199 height 18
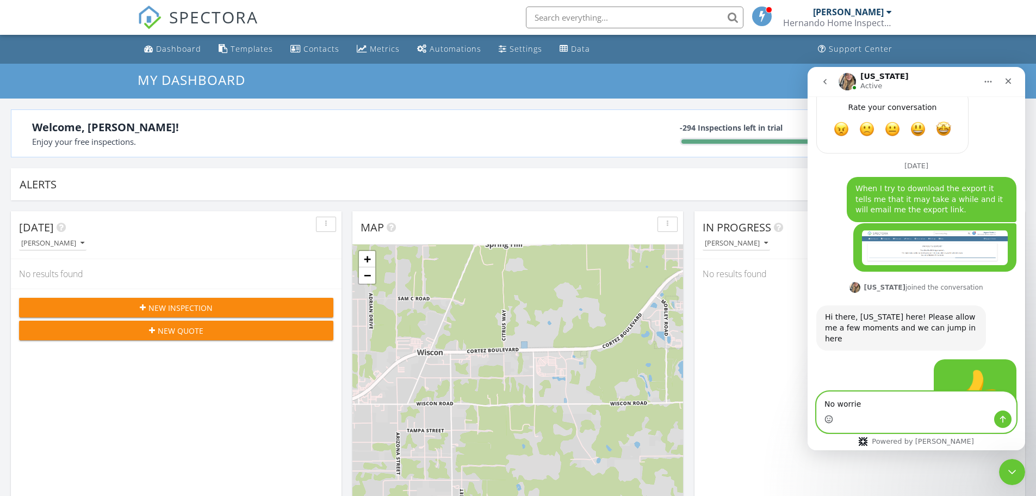
type textarea "No worries"
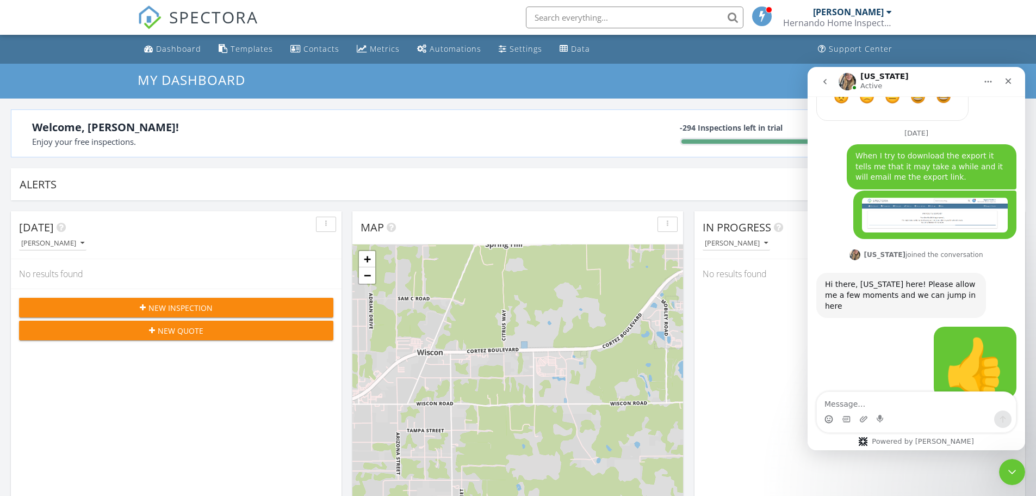
click at [716, 343] on div "In Progress [PERSON_NAME] No results found" at bounding box center [860, 369] width 331 height 316
